Goal: Task Accomplishment & Management: Manage account settings

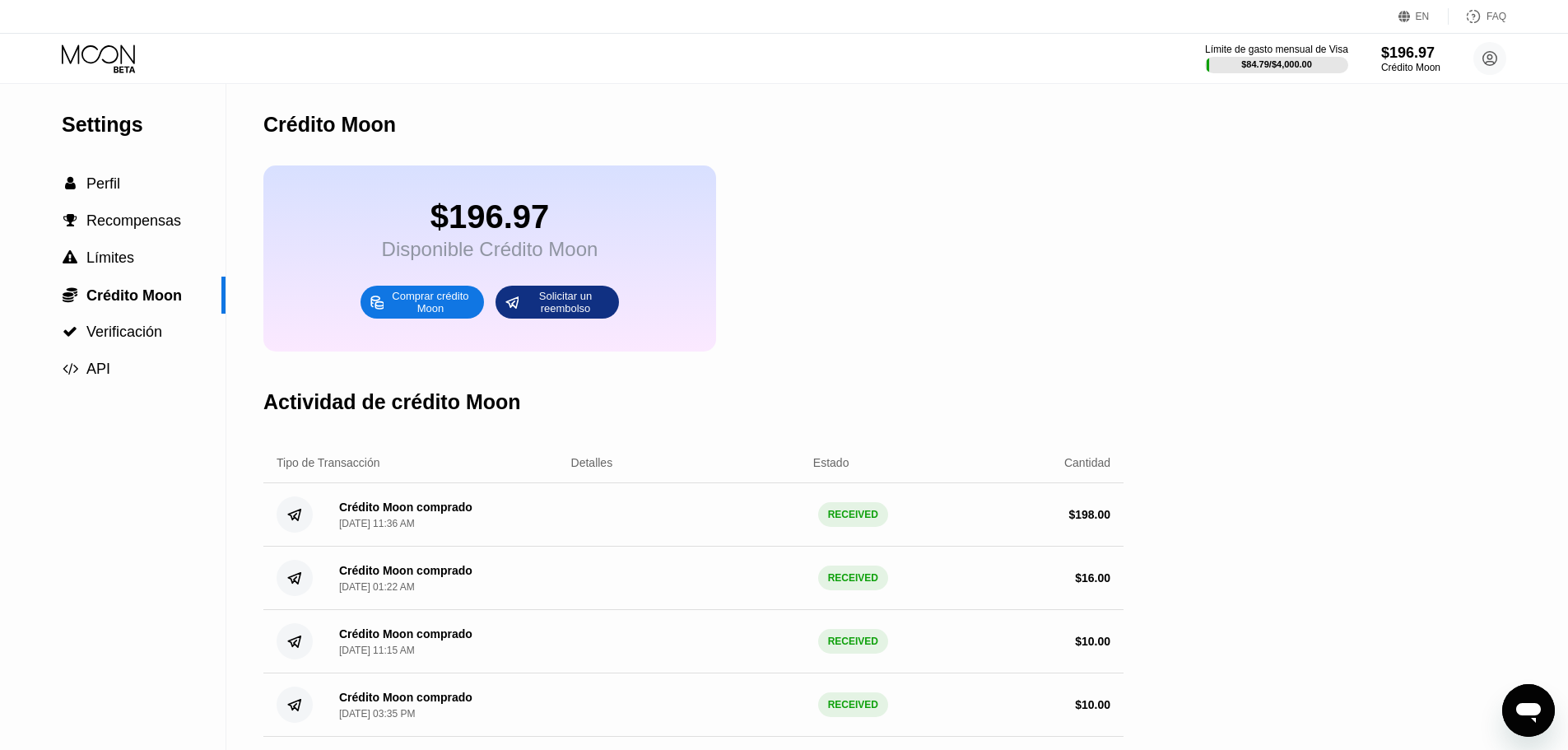
click at [104, 49] on icon at bounding box center [100, 58] width 77 height 29
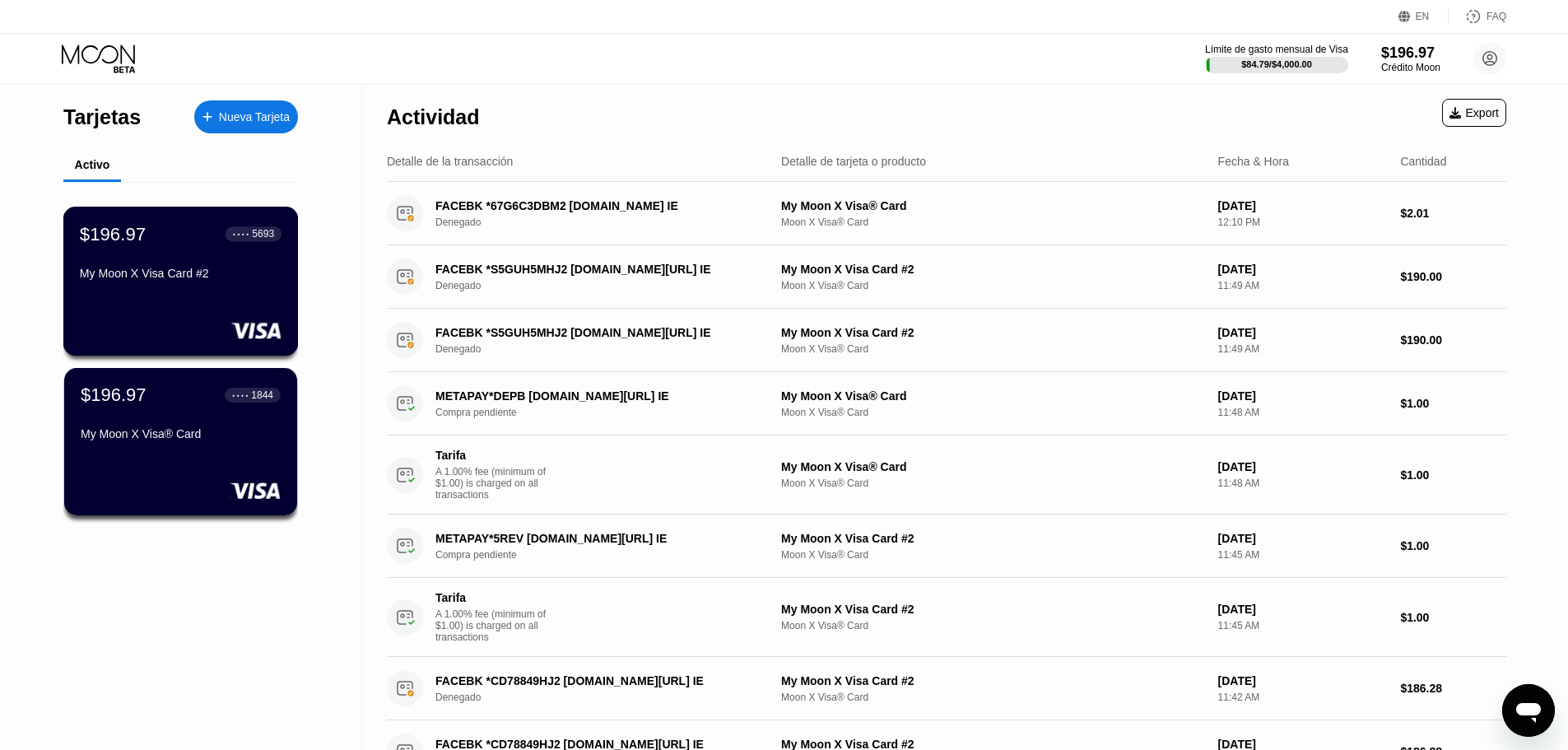
click at [131, 297] on div "$196.97 ● ● ● ● 5693 My Moon X Visa Card #2" at bounding box center [181, 281] width 235 height 149
click at [168, 461] on div "$196.97 ● ● ● ● 1844 My Moon X Visa® Card" at bounding box center [181, 441] width 235 height 149
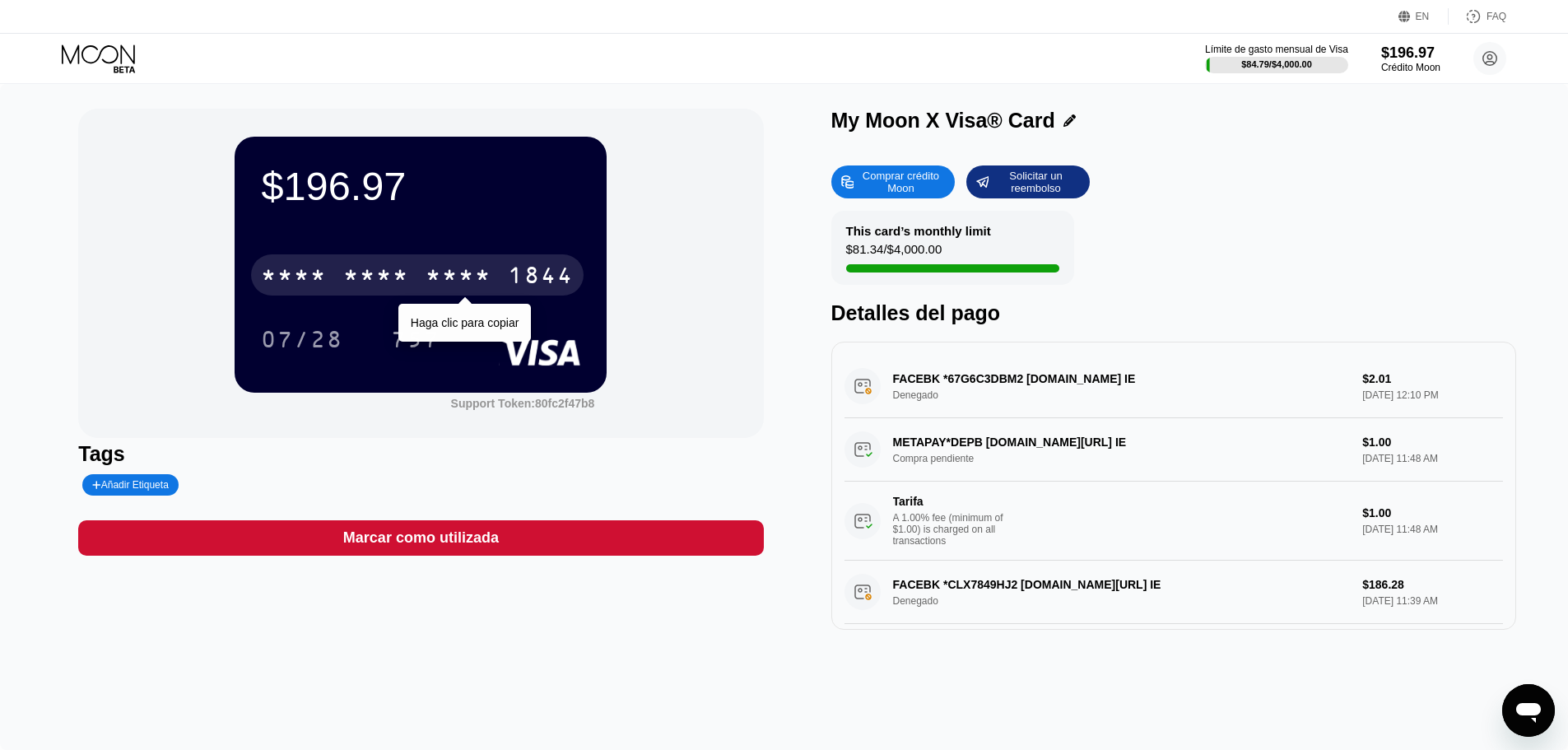
click at [362, 291] on div "* * * *" at bounding box center [376, 278] width 65 height 27
click at [527, 273] on div "1844" at bounding box center [541, 278] width 65 height 27
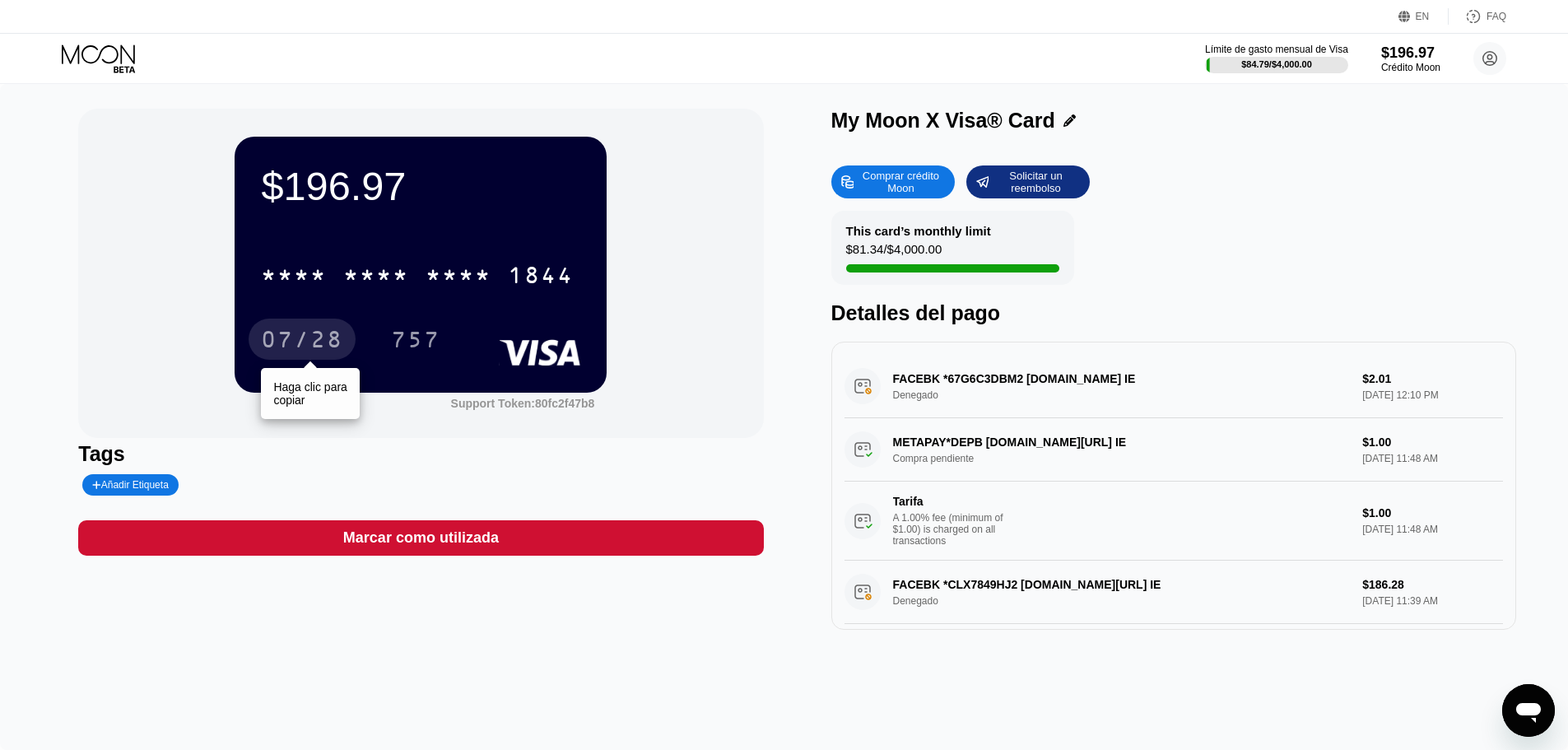
click at [327, 333] on div "07/28" at bounding box center [301, 342] width 82 height 27
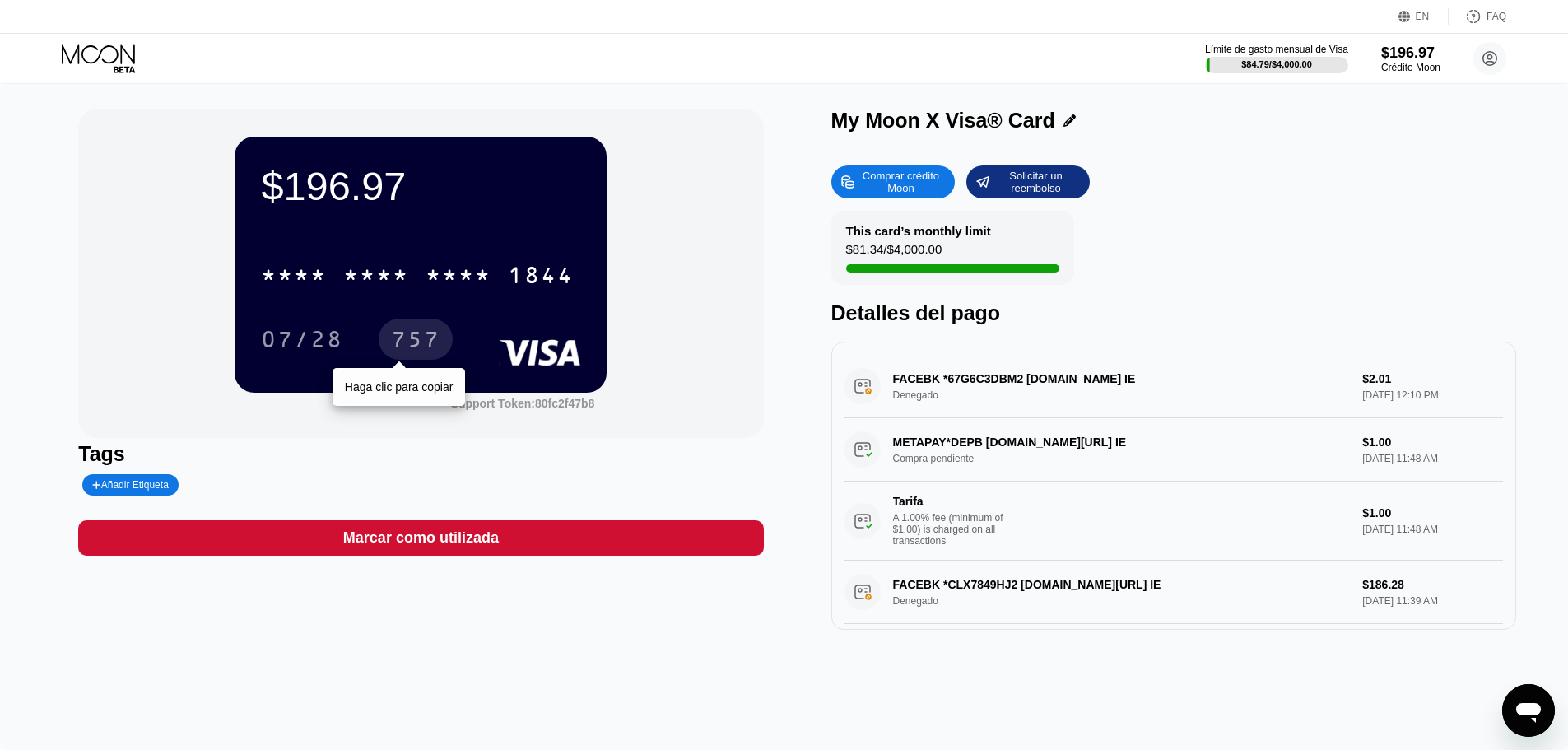
click at [409, 354] on div "757" at bounding box center [415, 342] width 49 height 27
click at [97, 46] on icon at bounding box center [100, 58] width 77 height 29
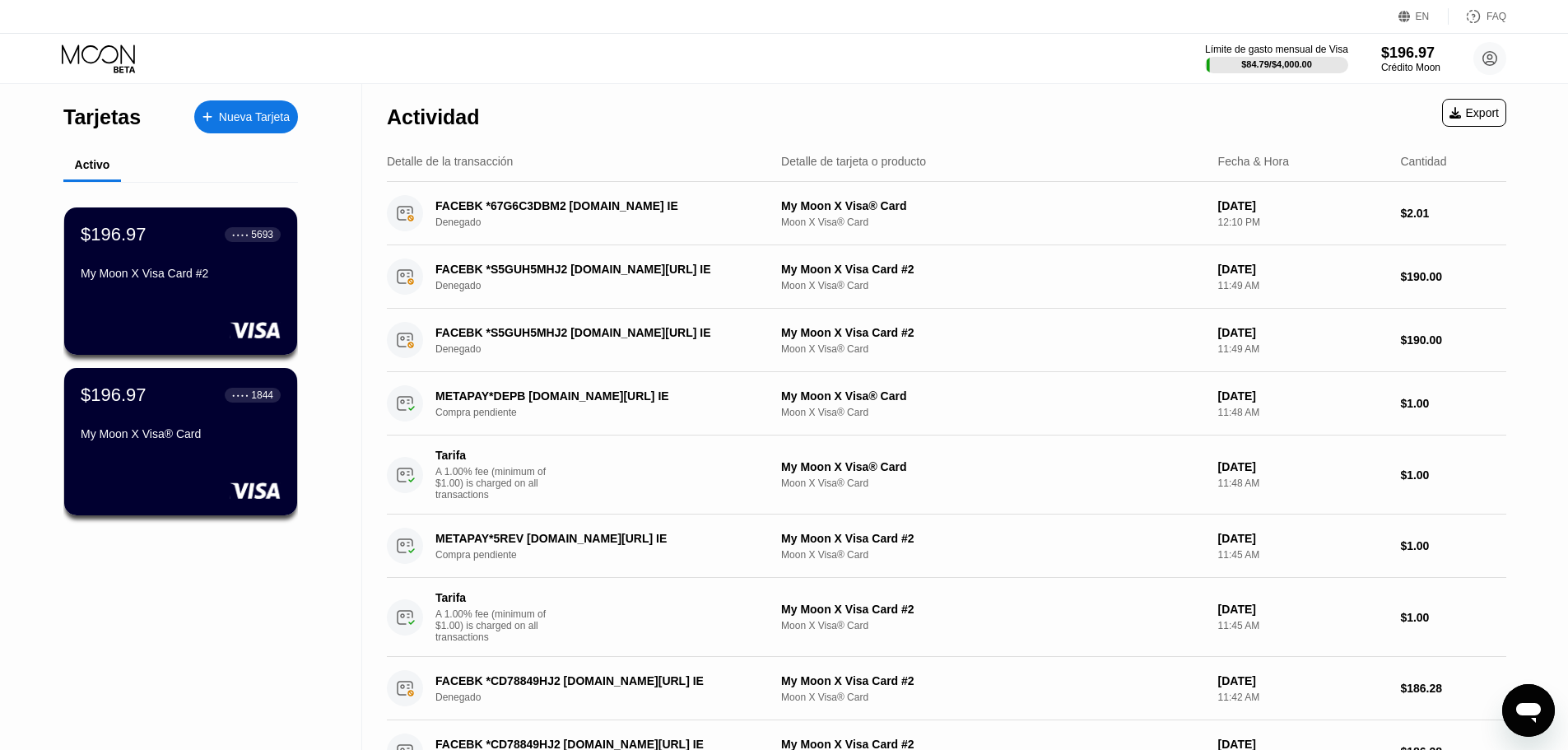
click at [171, 287] on div "My Moon X Visa Card #2" at bounding box center [180, 277] width 200 height 19
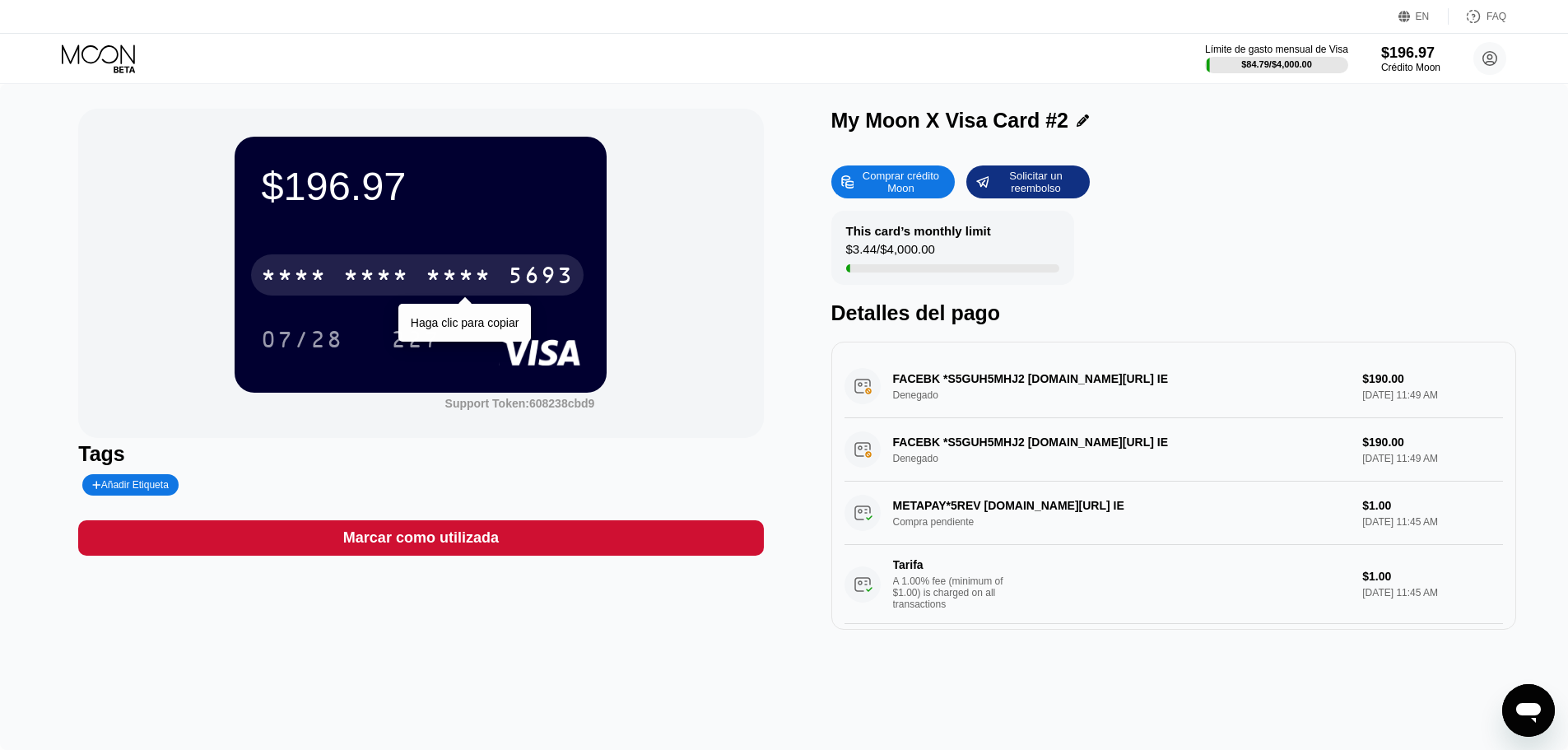
click at [423, 295] on div "* * * * * * * * * * * * 5693" at bounding box center [417, 275] width 332 height 42
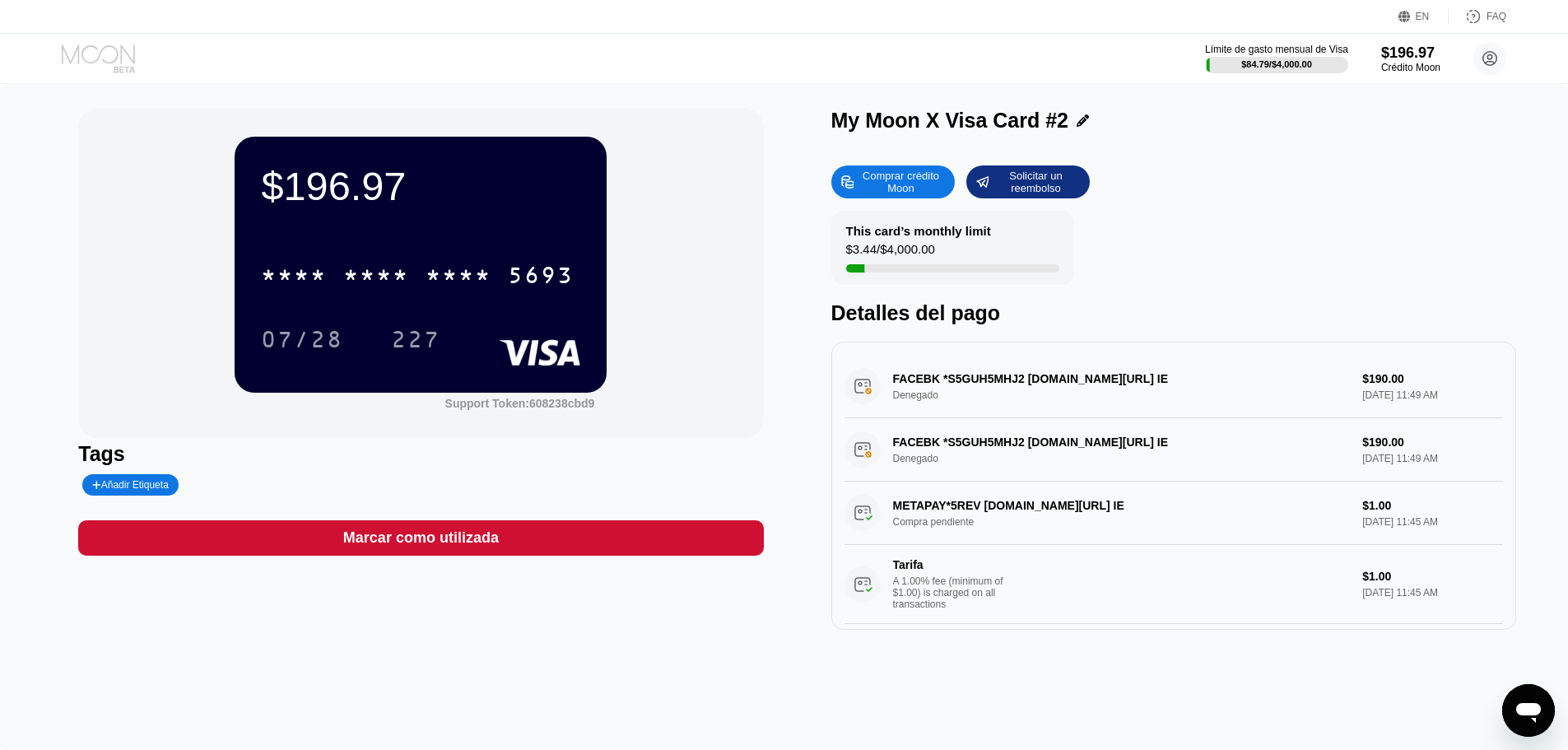
click at [80, 56] on icon at bounding box center [100, 58] width 77 height 29
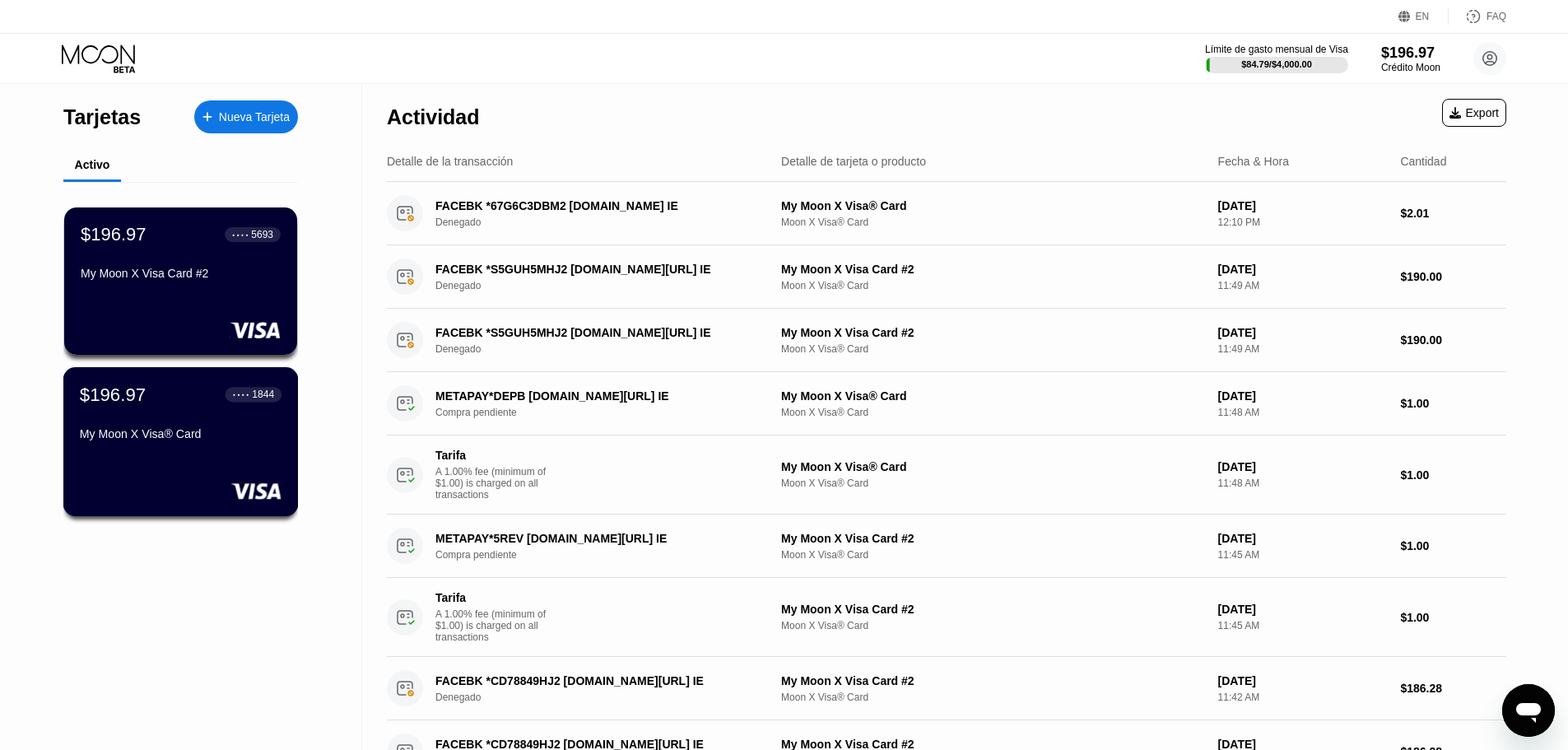
click at [173, 448] on div "My Moon X Visa® Card" at bounding box center [180, 437] width 202 height 19
